Goal: Use online tool/utility: Utilize a website feature to perform a specific function

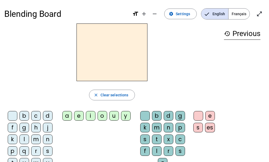
click at [12, 127] on div "f" at bounding box center [13, 127] width 10 height 10
click at [89, 115] on div "i" at bounding box center [91, 116] width 10 height 10
click at [157, 149] on div "l" at bounding box center [157, 151] width 10 height 10
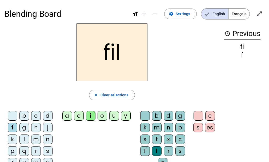
click at [46, 149] on div "s" at bounding box center [48, 151] width 10 height 10
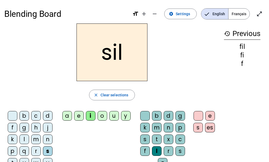
click at [35, 138] on div "m" at bounding box center [36, 139] width 10 height 10
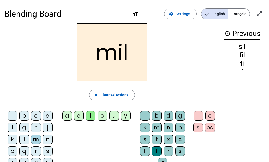
click at [143, 114] on div at bounding box center [145, 116] width 10 height 10
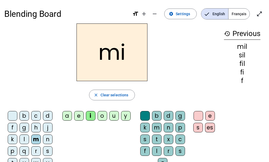
click at [45, 149] on div "s" at bounding box center [48, 151] width 10 height 10
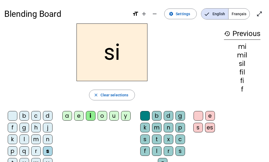
click at [46, 138] on div "n" at bounding box center [48, 139] width 10 height 10
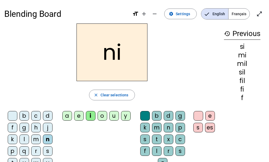
click at [79, 117] on div "e" at bounding box center [79, 116] width 10 height 10
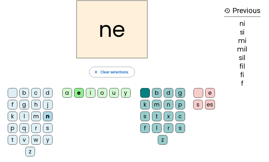
scroll to position [23, 0]
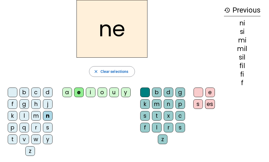
click at [11, 139] on div "t" at bounding box center [13, 139] width 10 height 10
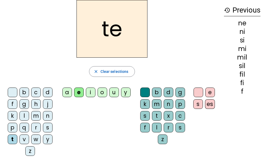
click at [45, 126] on div "s" at bounding box center [48, 127] width 10 height 10
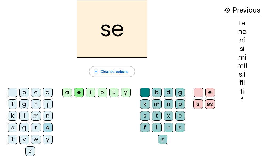
click at [23, 113] on div "l" at bounding box center [24, 116] width 10 height 10
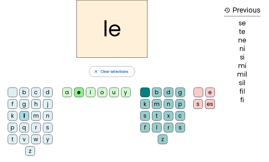
click at [113, 92] on div "u" at bounding box center [114, 92] width 10 height 10
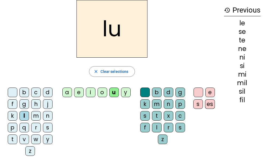
click at [44, 126] on div "s" at bounding box center [48, 127] width 10 height 10
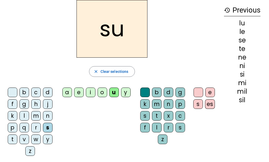
click at [47, 88] on div "d" at bounding box center [48, 92] width 10 height 10
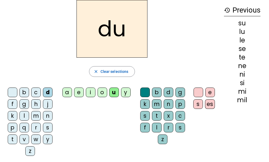
click at [12, 137] on div "t" at bounding box center [13, 139] width 10 height 10
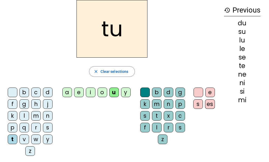
click at [64, 89] on div "a" at bounding box center [67, 92] width 10 height 10
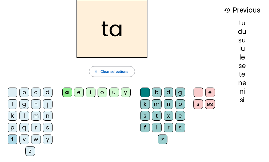
click at [45, 126] on div "s" at bounding box center [48, 127] width 10 height 10
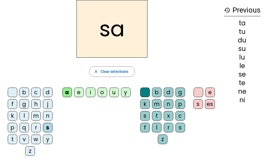
click at [22, 116] on div "l" at bounding box center [24, 116] width 10 height 10
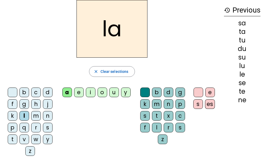
click at [35, 114] on div "m" at bounding box center [36, 116] width 10 height 10
